Goal: Task Accomplishment & Management: Complete application form

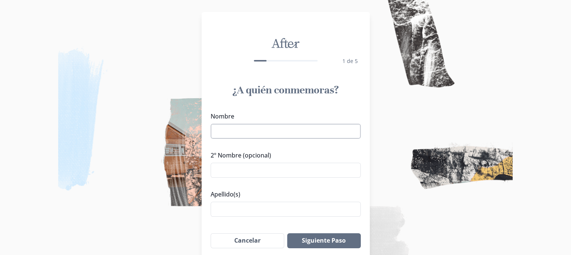
click at [237, 134] on input "Nombre" at bounding box center [286, 131] width 150 height 15
type input "[PERSON_NAME]"
click at [233, 206] on input "Apellido(s)" at bounding box center [286, 209] width 150 height 15
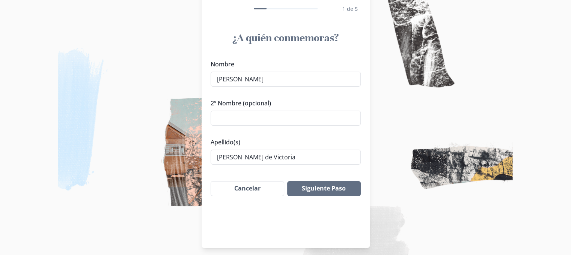
scroll to position [57, 0]
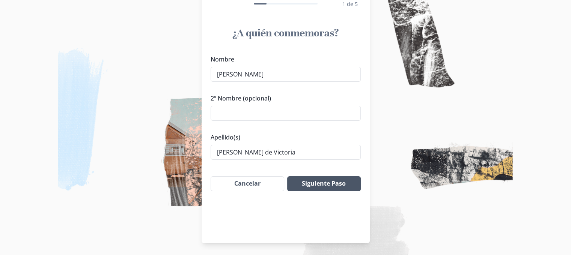
type input "[PERSON_NAME] de Victoria"
click at [350, 187] on button "Siguiente Paso" at bounding box center [323, 183] width 73 height 15
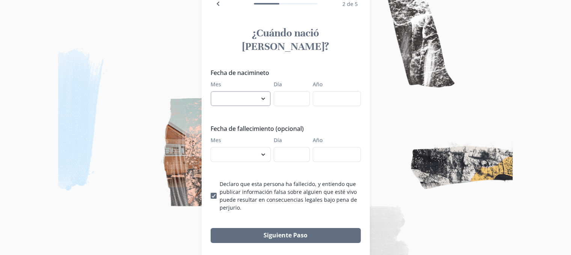
click at [266, 91] on select "enero febrero marzo [PERSON_NAME] [PERSON_NAME] septiembre octubre noviembre di…" at bounding box center [241, 98] width 60 height 15
select select "10"
click at [213, 91] on select "enero febrero marzo [PERSON_NAME] [PERSON_NAME] septiembre octubre noviembre di…" at bounding box center [241, 98] width 60 height 15
click at [294, 91] on input "Día" at bounding box center [292, 98] width 36 height 15
type input "05"
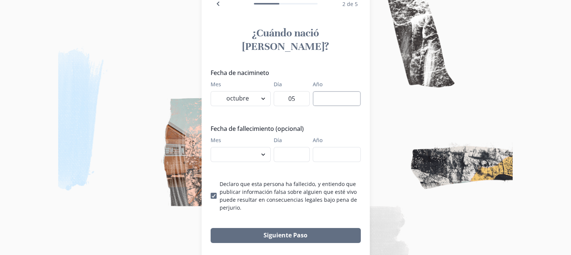
click at [320, 91] on input "Año" at bounding box center [337, 98] width 48 height 15
type input "2024"
click at [239, 147] on select "enero febrero marzo [PERSON_NAME] [PERSON_NAME] septiembre octubre noviembre di…" at bounding box center [241, 154] width 60 height 15
click at [263, 91] on select "enero febrero marzo [PERSON_NAME] [PERSON_NAME] septiembre octubre noviembre di…" at bounding box center [241, 98] width 60 height 15
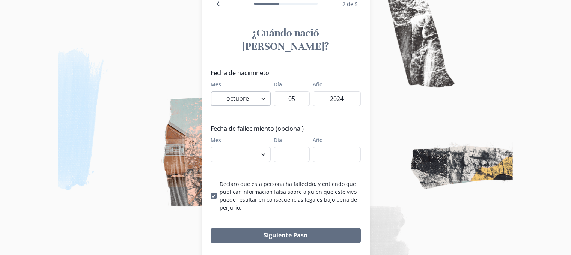
select select "4"
click at [213, 91] on select "enero febrero marzo [PERSON_NAME] [PERSON_NAME] septiembre octubre noviembre di…" at bounding box center [241, 98] width 60 height 15
click at [299, 91] on input "05" at bounding box center [292, 98] width 36 height 15
type input "0"
type input "29"
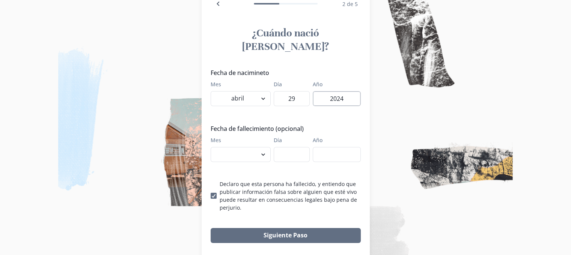
click at [344, 91] on input "2024" at bounding box center [337, 98] width 48 height 15
click at [356, 91] on input "2024" at bounding box center [337, 98] width 48 height 15
type input "2"
type input "1930"
click at [265, 147] on select "enero febrero marzo [PERSON_NAME] [PERSON_NAME] septiembre octubre noviembre di…" at bounding box center [241, 154] width 60 height 15
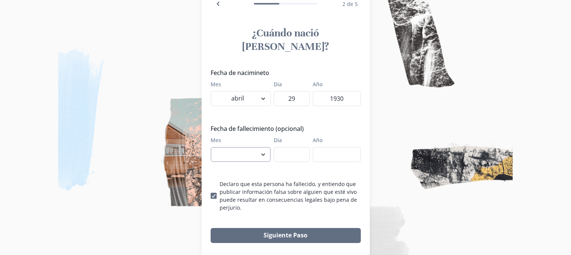
select select "10"
click at [213, 147] on select "enero febrero marzo [PERSON_NAME] [PERSON_NAME] septiembre octubre noviembre di…" at bounding box center [241, 154] width 60 height 15
click at [282, 147] on input "Día" at bounding box center [292, 154] width 36 height 15
type input "05"
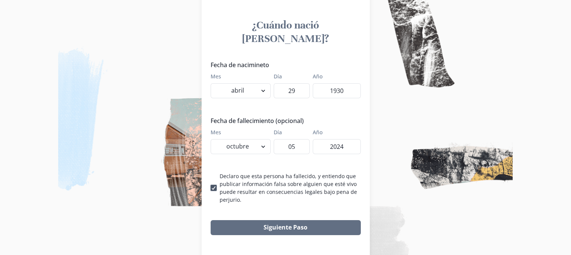
scroll to position [67, 0]
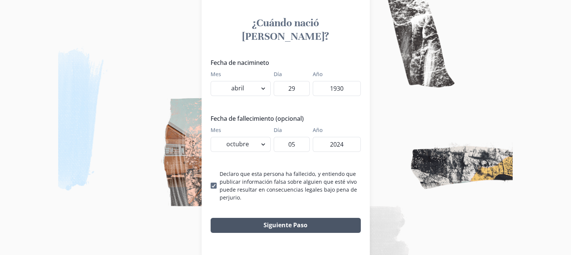
type input "2024"
click at [324, 218] on button "Siguiente Paso" at bounding box center [286, 225] width 150 height 15
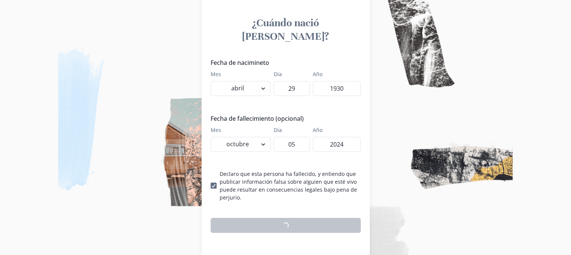
scroll to position [57, 0]
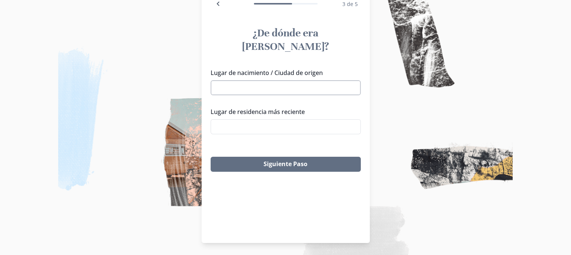
click at [273, 80] on input "Lugar de nacimiento / Ciudad de origen" at bounding box center [286, 87] width 150 height 15
type input "B"
type input "J"
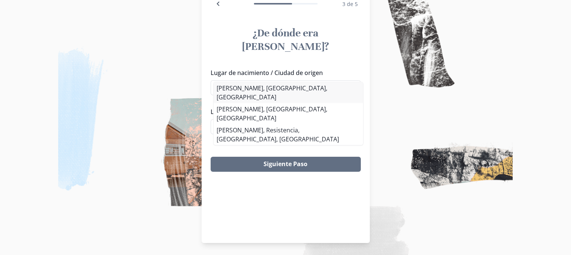
click at [289, 84] on div "Lugar de nacimiento / Ciudad de origen [PERSON_NAME] [PERSON_NAME], [GEOGRAPHIC…" at bounding box center [286, 104] width 150 height 72
click at [287, 91] on li "[PERSON_NAME], [GEOGRAPHIC_DATA], [GEOGRAPHIC_DATA]" at bounding box center [288, 92] width 149 height 21
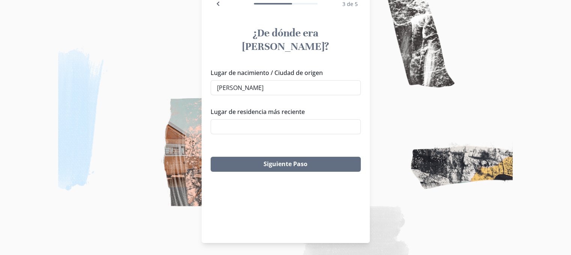
type input "[PERSON_NAME], [GEOGRAPHIC_DATA], [GEOGRAPHIC_DATA]"
click at [285, 119] on input "Lugar de residencia más reciente" at bounding box center [286, 126] width 150 height 15
type input "J"
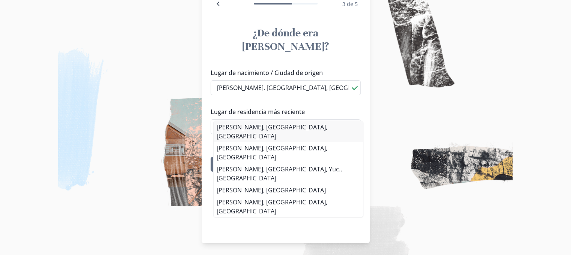
click at [285, 122] on div "Lugar de nacimiento / Ciudad de origen [PERSON_NAME], [GEOGRAPHIC_DATA], [GEOGR…" at bounding box center [286, 104] width 150 height 72
click at [285, 129] on li "[PERSON_NAME], [GEOGRAPHIC_DATA], [GEOGRAPHIC_DATA]" at bounding box center [288, 131] width 149 height 21
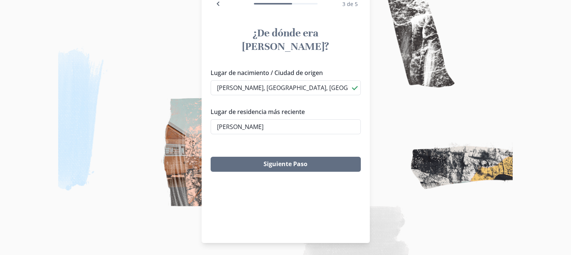
type input "[PERSON_NAME], [GEOGRAPHIC_DATA], [GEOGRAPHIC_DATA]"
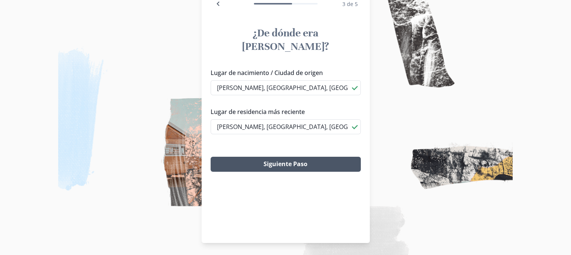
click at [284, 157] on button "Siguiente Paso" at bounding box center [286, 164] width 150 height 15
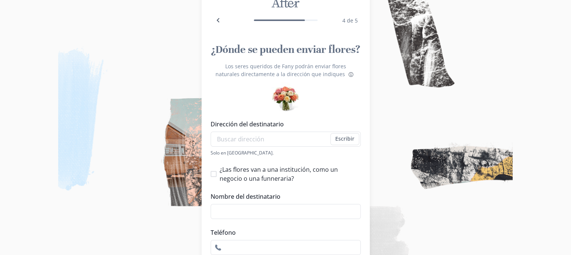
scroll to position [0, 0]
